Goal: Transaction & Acquisition: Purchase product/service

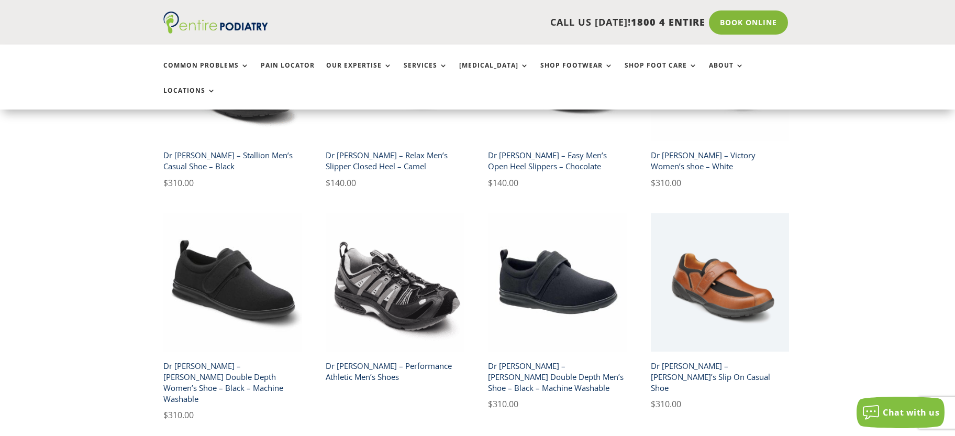
scroll to position [1676, 0]
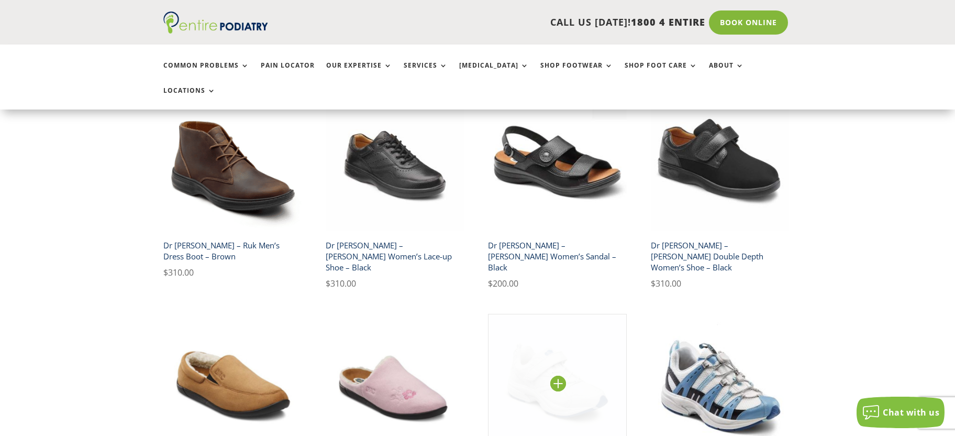
scroll to position [712, 0]
